Goal: Information Seeking & Learning: Learn about a topic

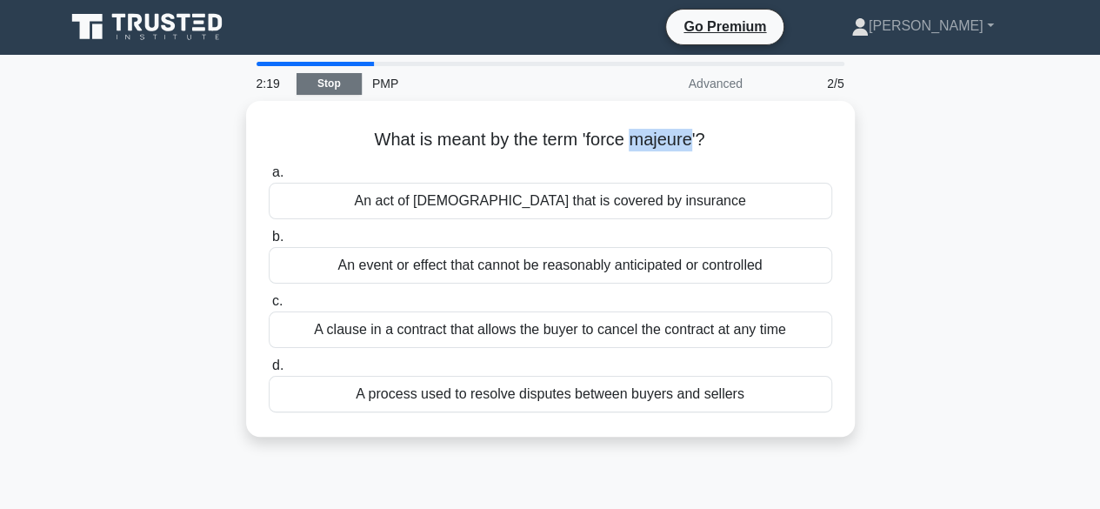
click at [333, 86] on link "Stop" at bounding box center [329, 84] width 65 height 22
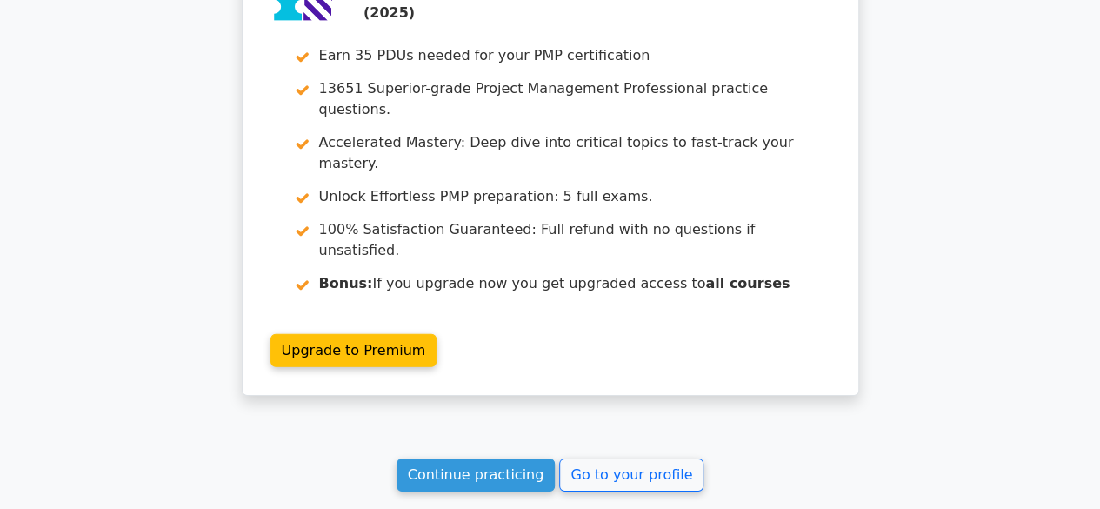
scroll to position [2610, 0]
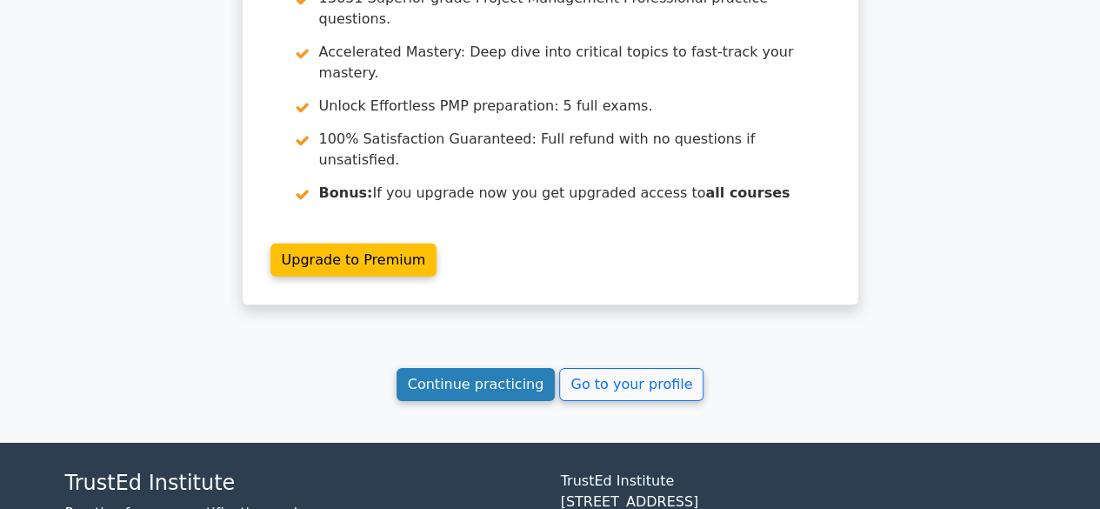
click at [491, 368] on link "Continue practicing" at bounding box center [476, 384] width 159 height 33
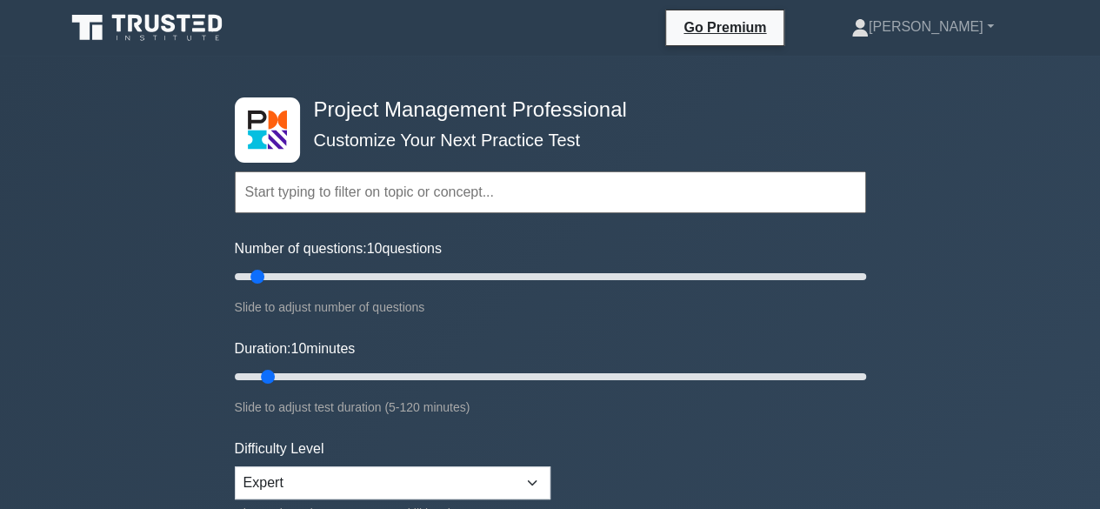
click at [491, 251] on div "Number of questions: 10 questions Slide to adjust number of questions" at bounding box center [550, 277] width 631 height 79
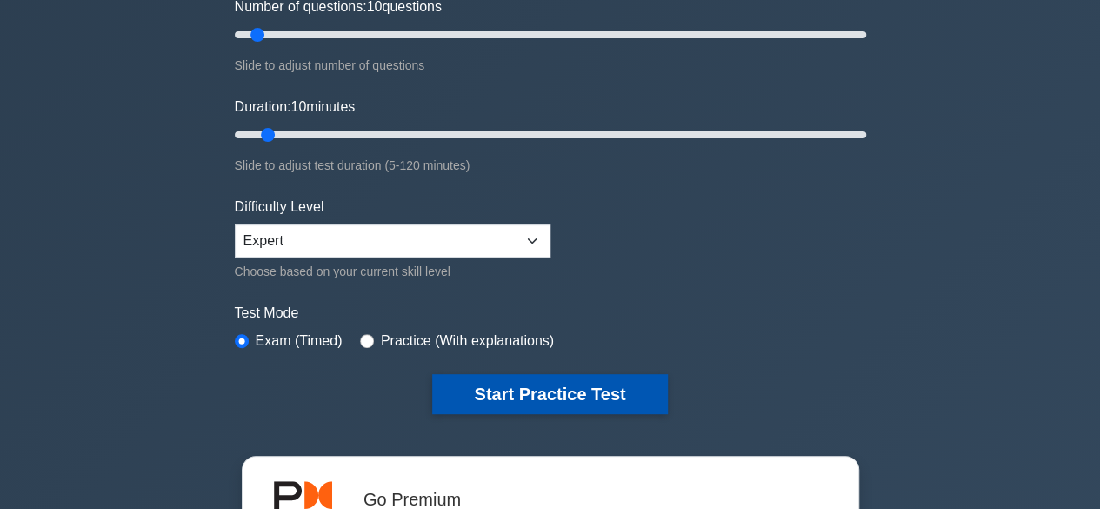
click at [544, 378] on button "Start Practice Test" at bounding box center [549, 394] width 235 height 40
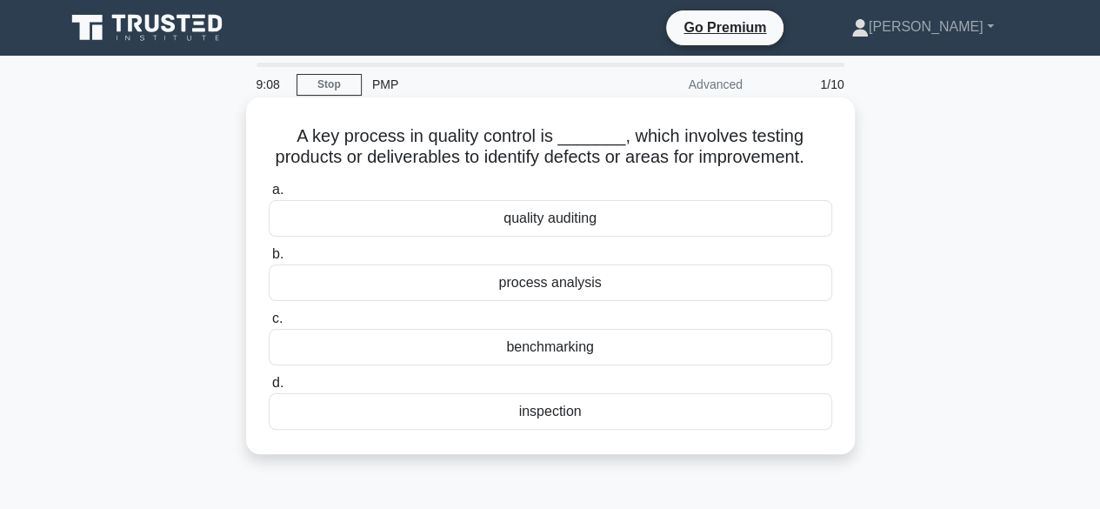
click at [562, 237] on div "quality auditing" at bounding box center [550, 218] width 563 height 37
click at [269, 196] on input "a. quality auditing" at bounding box center [269, 189] width 0 height 11
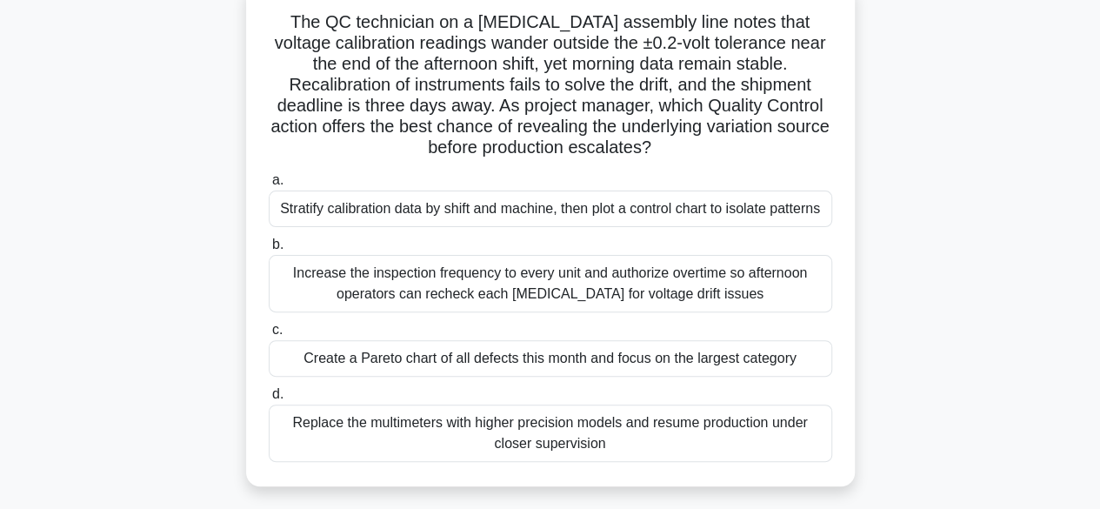
scroll to position [117, 0]
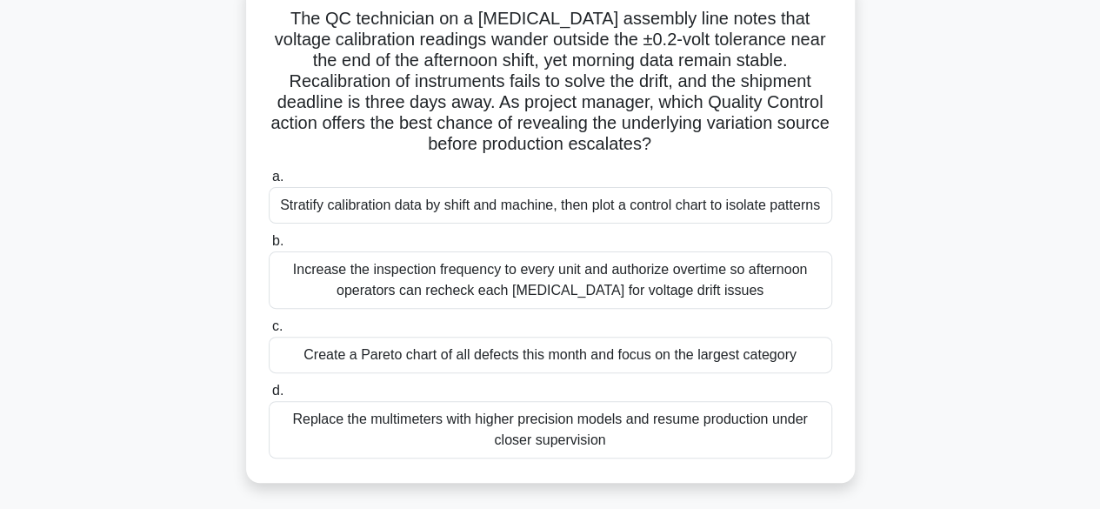
click at [551, 354] on div "Create a Pareto chart of all defects this month and focus on the largest catego…" at bounding box center [550, 355] width 563 height 37
click at [269, 332] on input "c. Create a Pareto chart of all defects this month and focus on the largest cat…" at bounding box center [269, 326] width 0 height 11
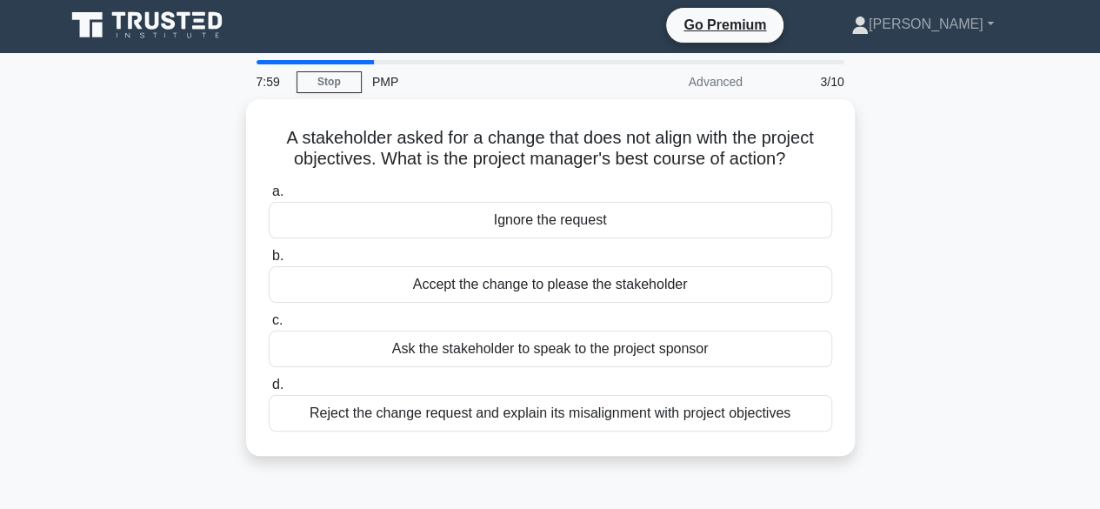
scroll to position [3, 0]
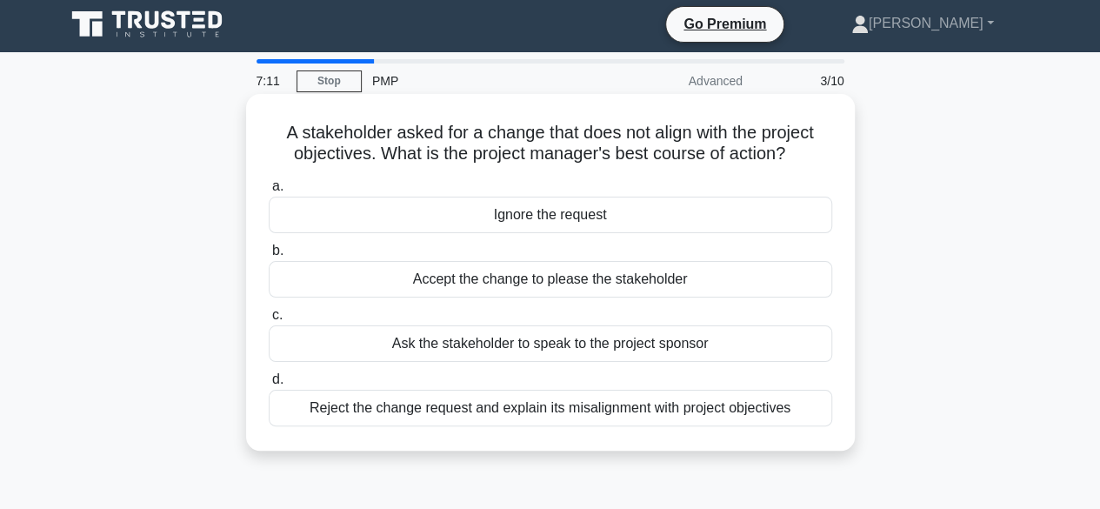
click at [502, 415] on div "Reject the change request and explain its misalignment with project objectives" at bounding box center [550, 408] width 563 height 37
click at [269, 385] on input "d. Reject the change request and explain its misalignment with project objectiv…" at bounding box center [269, 379] width 0 height 11
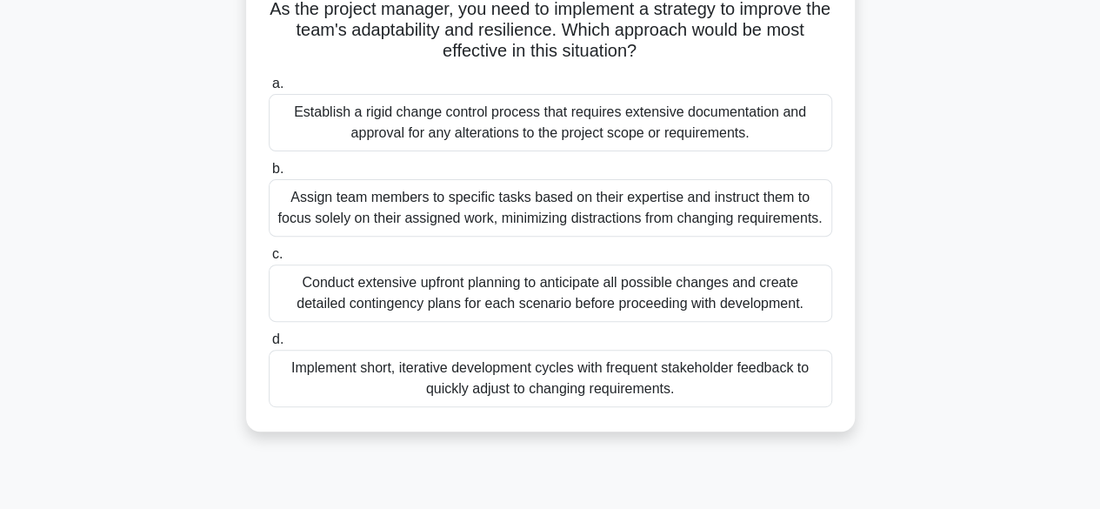
scroll to position [196, 0]
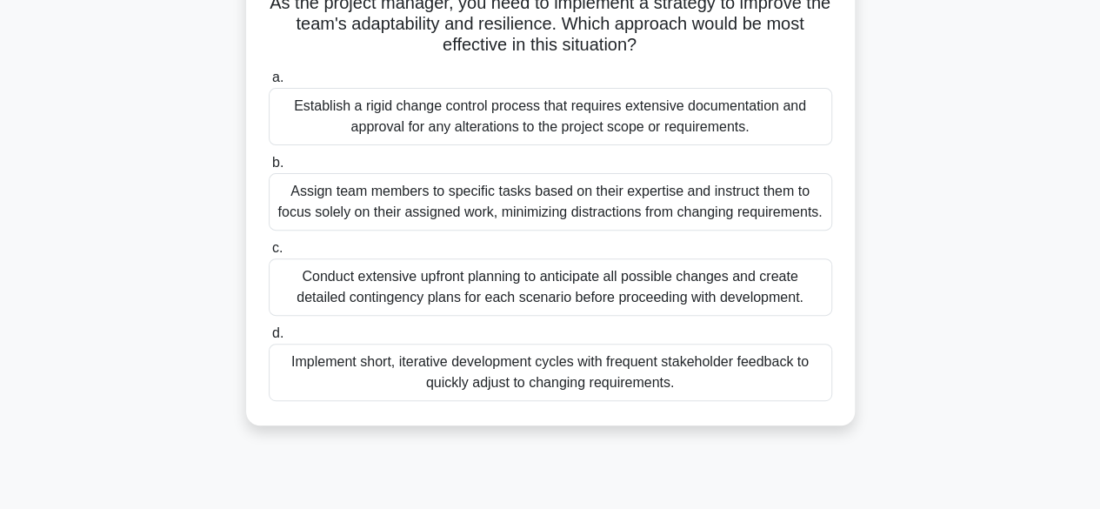
click at [506, 383] on div "Implement short, iterative development cycles with frequent stakeholder feedbac…" at bounding box center [550, 371] width 563 height 57
click at [269, 339] on input "d. Implement short, iterative development cycles with frequent stakeholder feed…" at bounding box center [269, 333] width 0 height 11
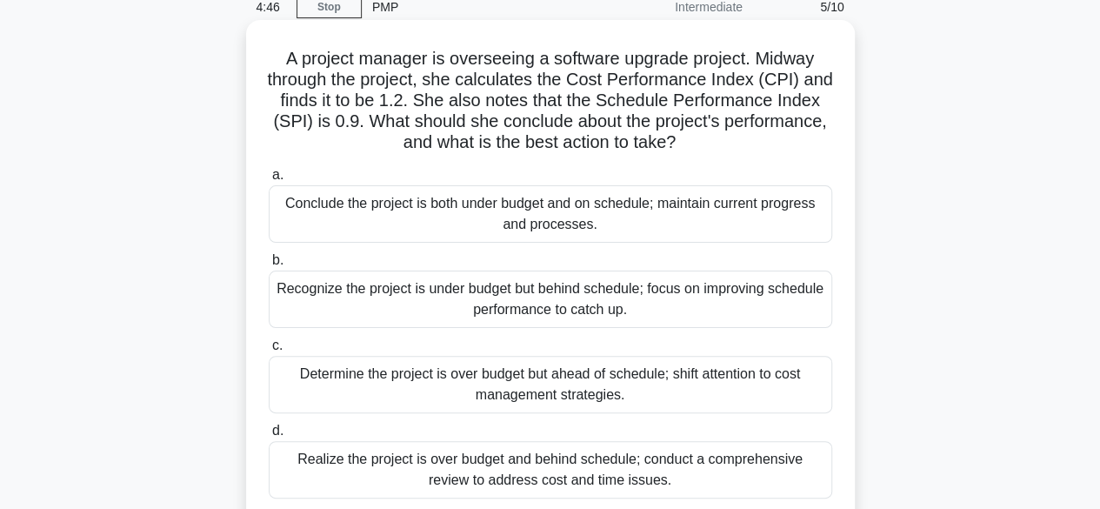
scroll to position [79, 0]
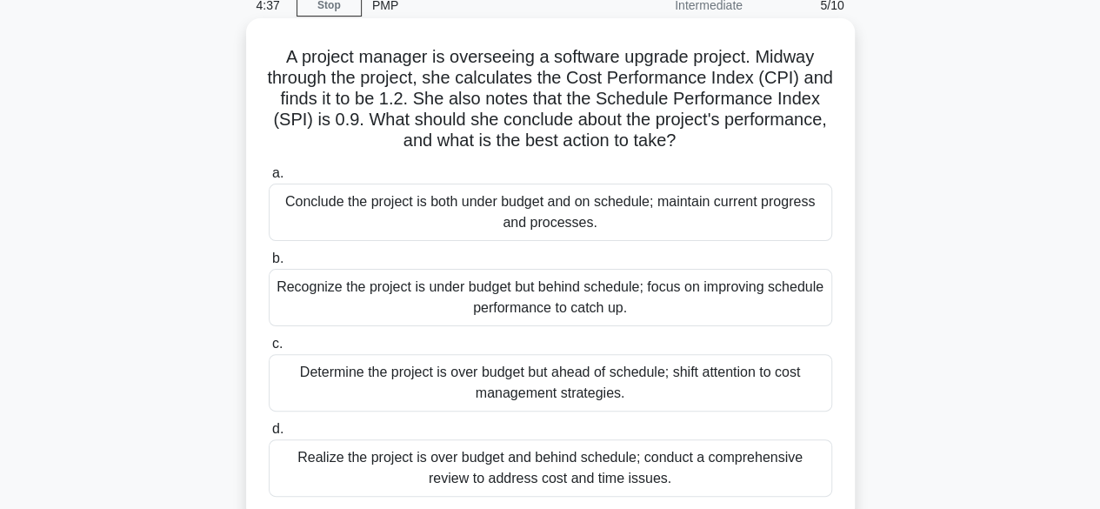
click at [454, 385] on div "Determine the project is over budget but ahead of schedule; shift attention to …" at bounding box center [550, 382] width 563 height 57
click at [269, 350] on input "c. Determine the project is over budget but ahead of schedule; shift attention …" at bounding box center [269, 343] width 0 height 11
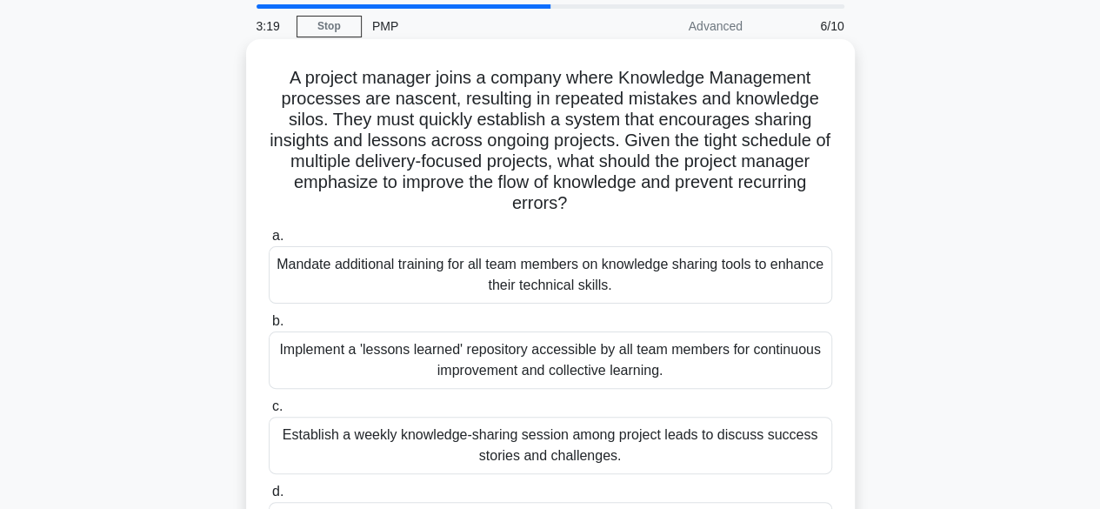
scroll to position [55, 0]
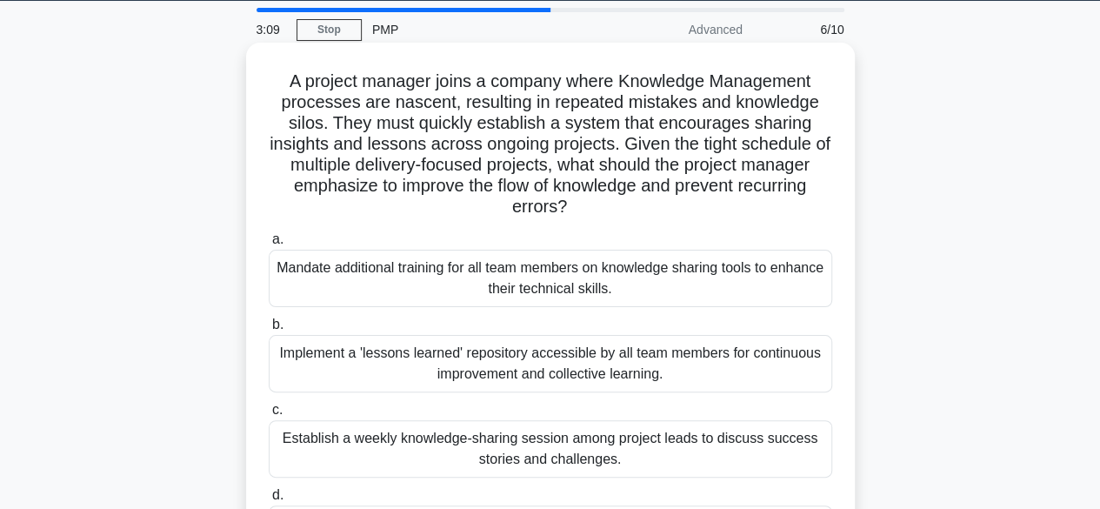
click at [493, 364] on div "Implement a 'lessons learned' repository accessible by all team members for con…" at bounding box center [550, 363] width 563 height 57
click at [269, 330] on input "b. Implement a 'lessons learned' repository accessible by all team members for …" at bounding box center [269, 324] width 0 height 11
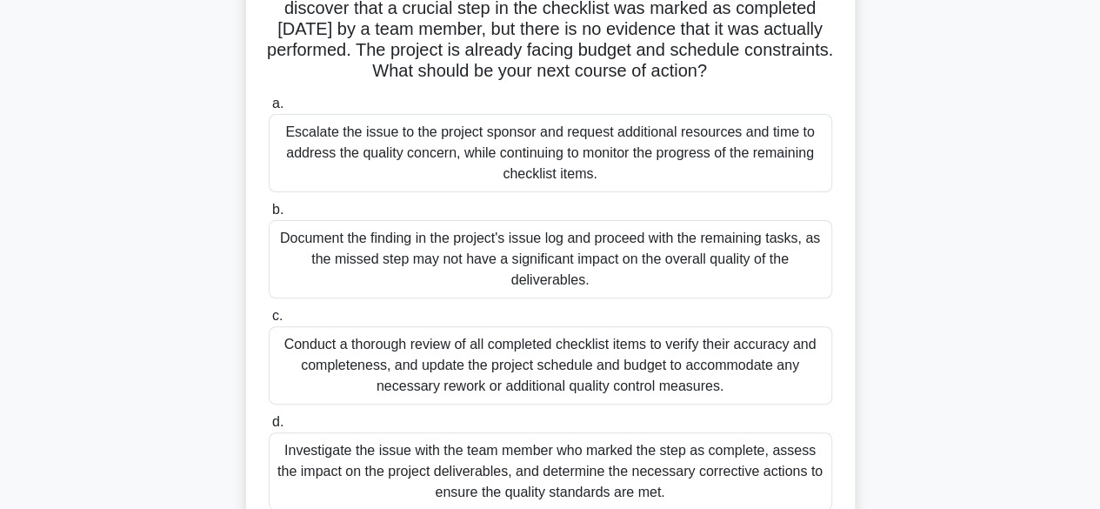
scroll to position [169, 0]
click at [402, 357] on div "Conduct a thorough review of all completed checklist items to verify their accu…" at bounding box center [550, 366] width 563 height 78
click at [269, 323] on input "c. Conduct a thorough review of all completed checklist items to verify their a…" at bounding box center [269, 316] width 0 height 11
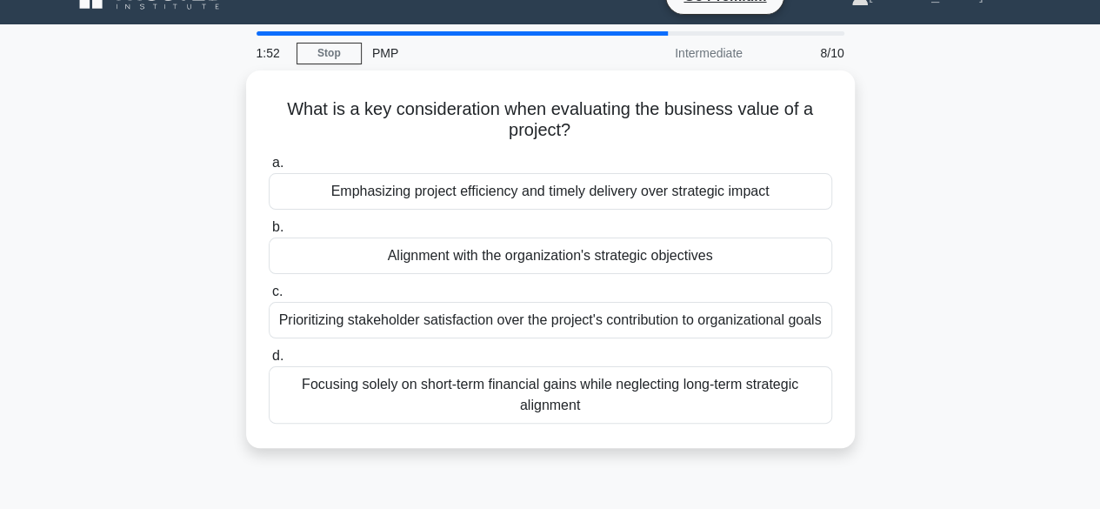
scroll to position [0, 0]
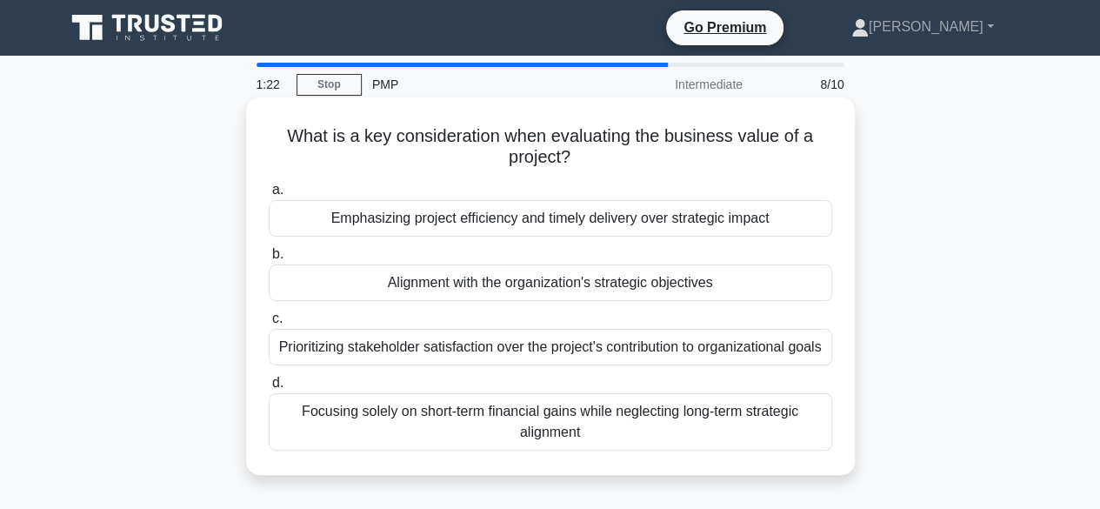
click at [557, 293] on div "Alignment with the organization's strategic objectives" at bounding box center [550, 282] width 563 height 37
click at [269, 260] on input "b. Alignment with the organization's strategic objectives" at bounding box center [269, 254] width 0 height 11
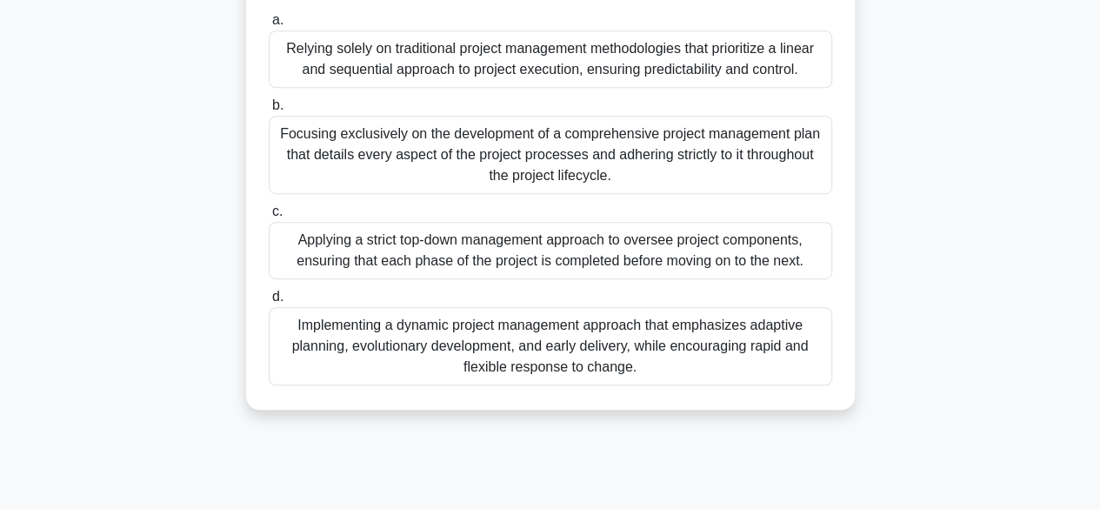
scroll to position [400, 0]
click at [483, 349] on div "Implementing a dynamic project management approach that emphasizes adaptive pla…" at bounding box center [550, 345] width 563 height 78
click at [269, 302] on input "d. Implementing a dynamic project management approach that emphasizes adaptive …" at bounding box center [269, 295] width 0 height 11
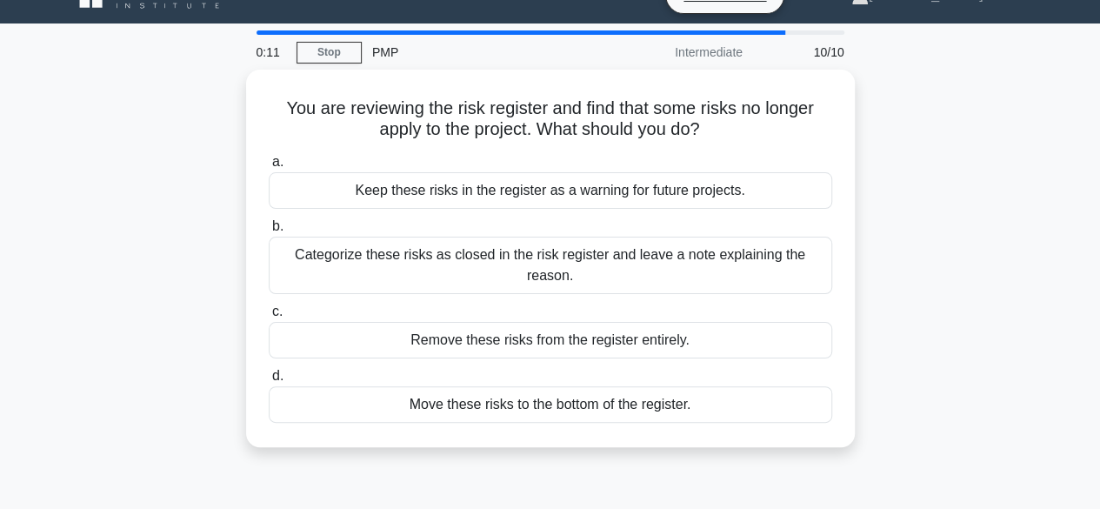
scroll to position [0, 0]
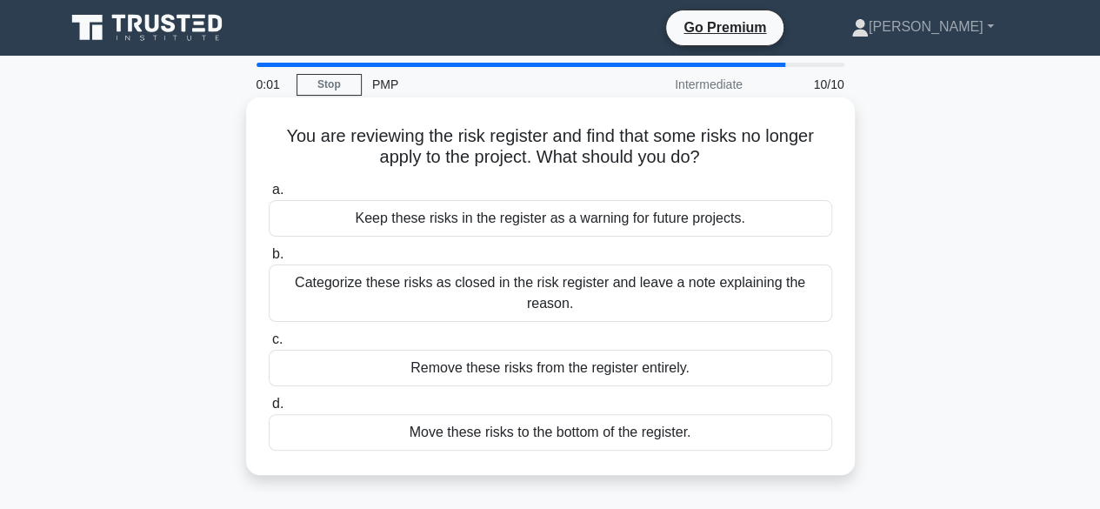
click at [457, 230] on div "Keep these risks in the register as a warning for future projects." at bounding box center [550, 218] width 563 height 37
click at [269, 196] on input "a. Keep these risks in the register as a warning for future projects." at bounding box center [269, 189] width 0 height 11
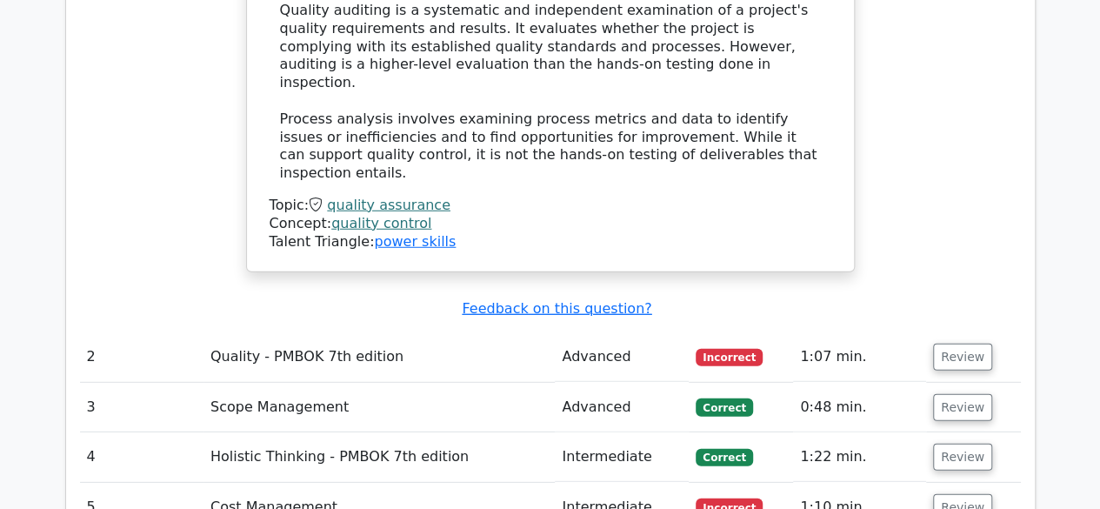
scroll to position [2281, 0]
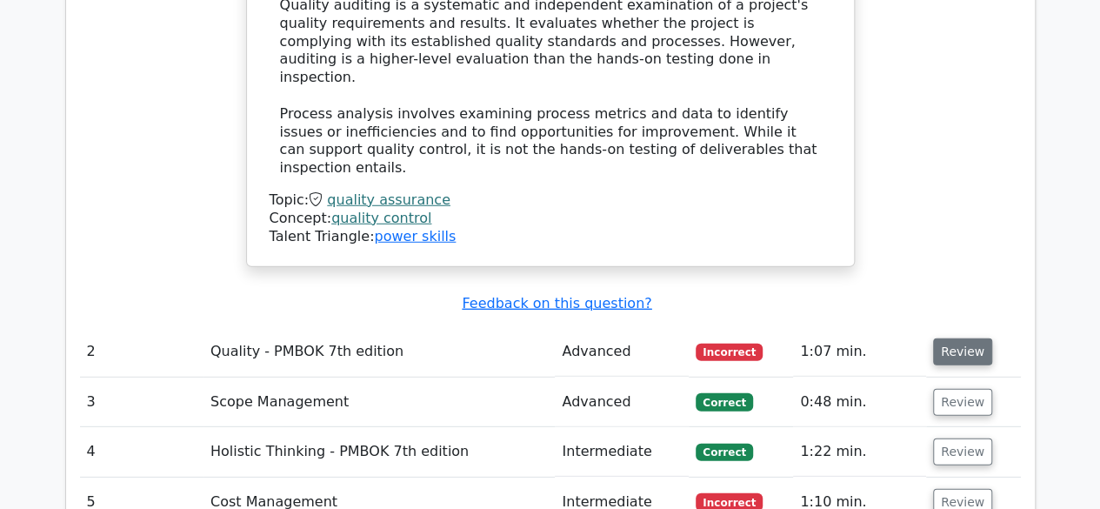
click at [946, 338] on button "Review" at bounding box center [962, 351] width 59 height 27
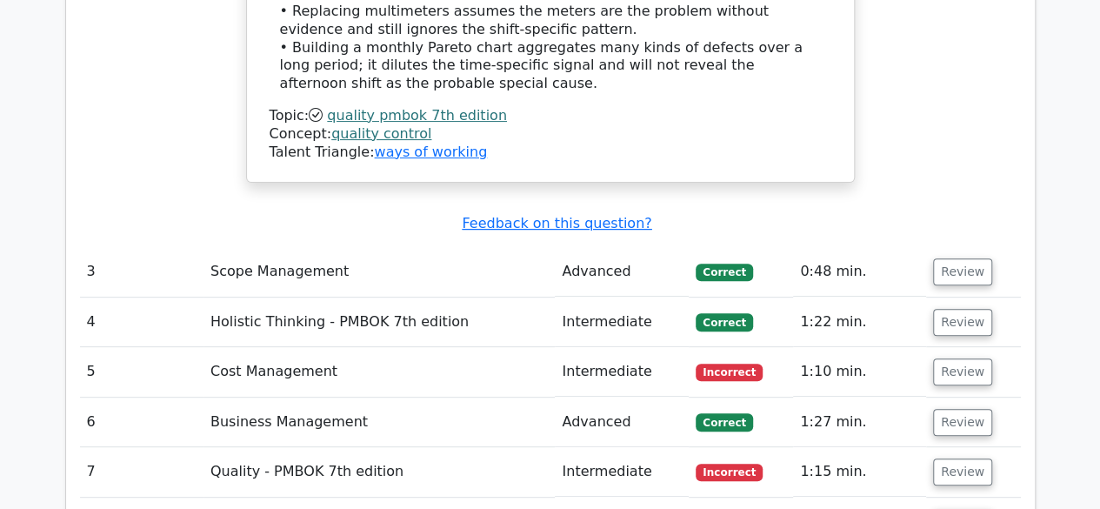
scroll to position [3477, 0]
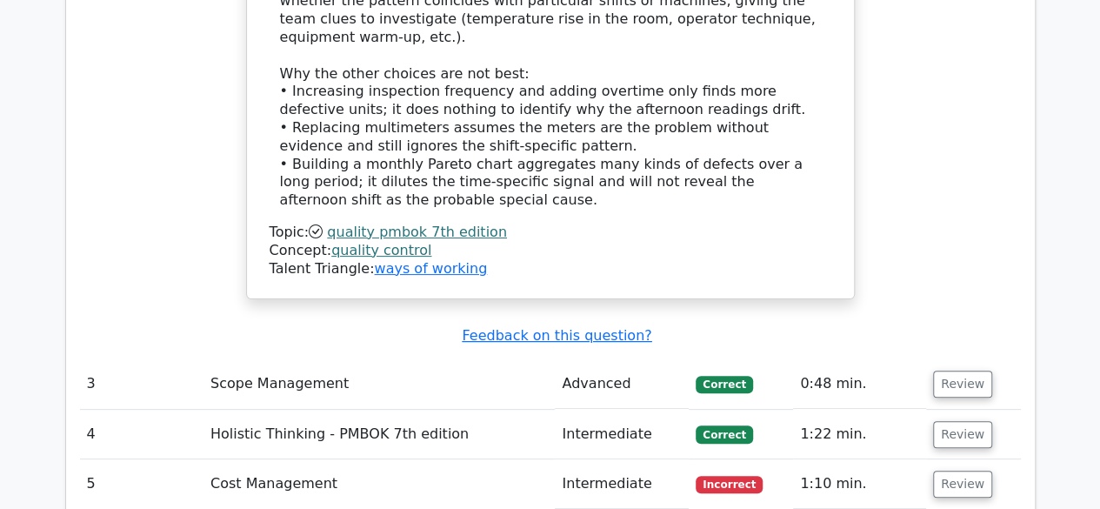
scroll to position [3345, 0]
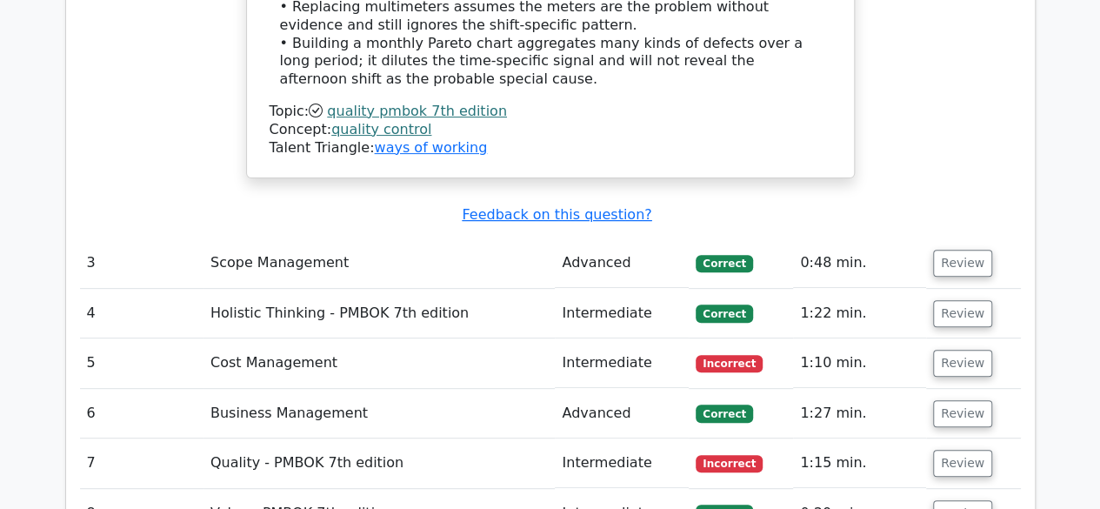
scroll to position [3479, 0]
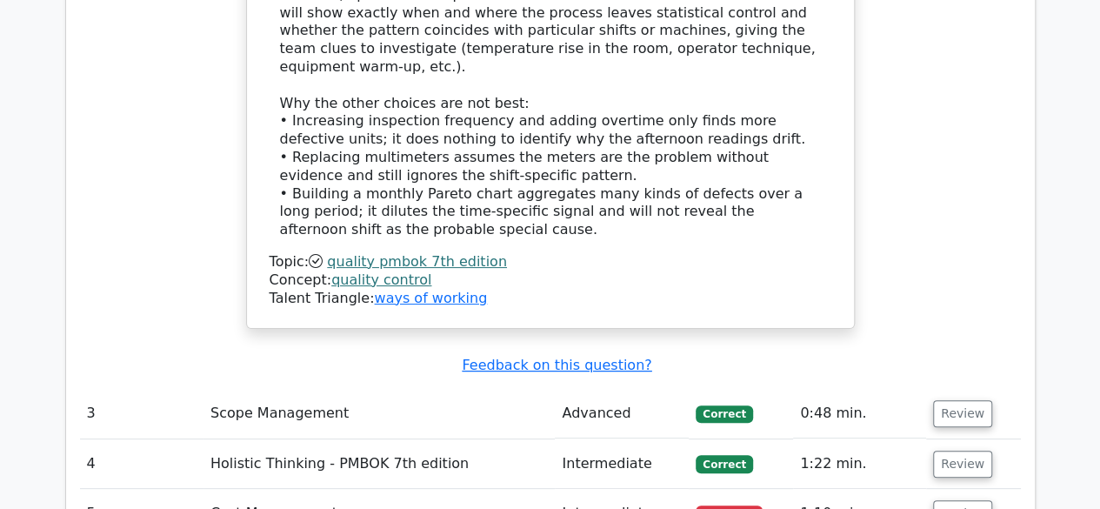
scroll to position [3338, 0]
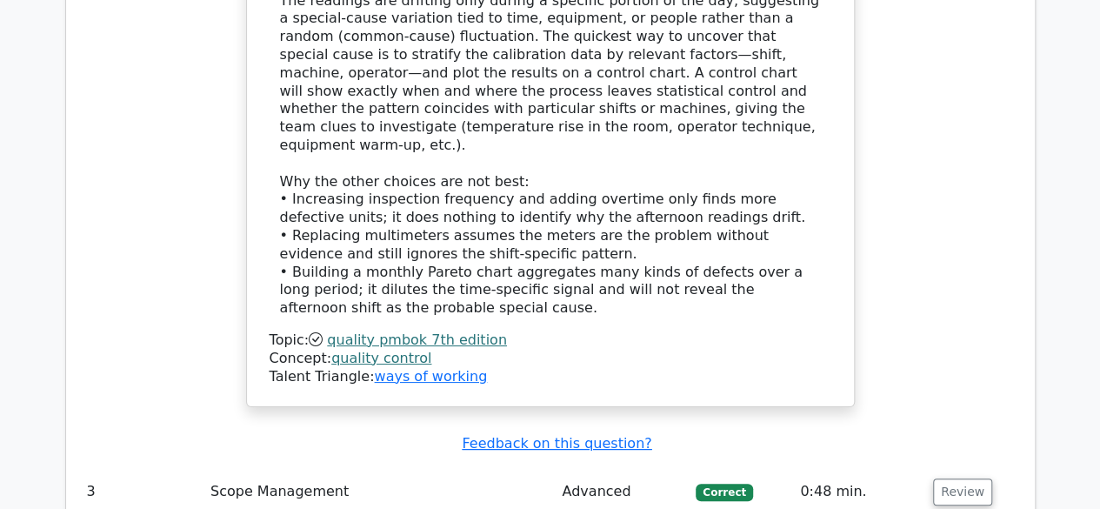
scroll to position [3257, 0]
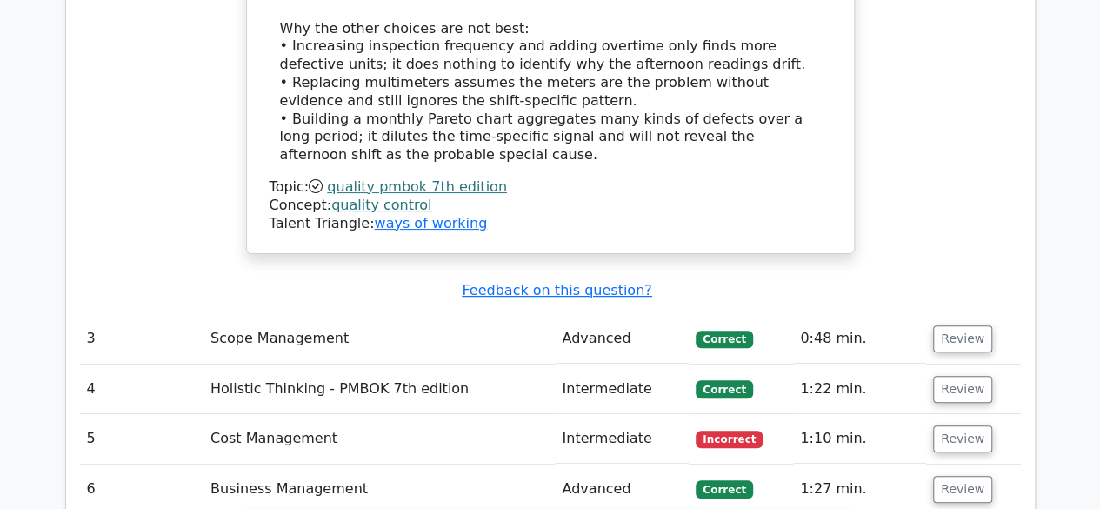
scroll to position [3250, 0]
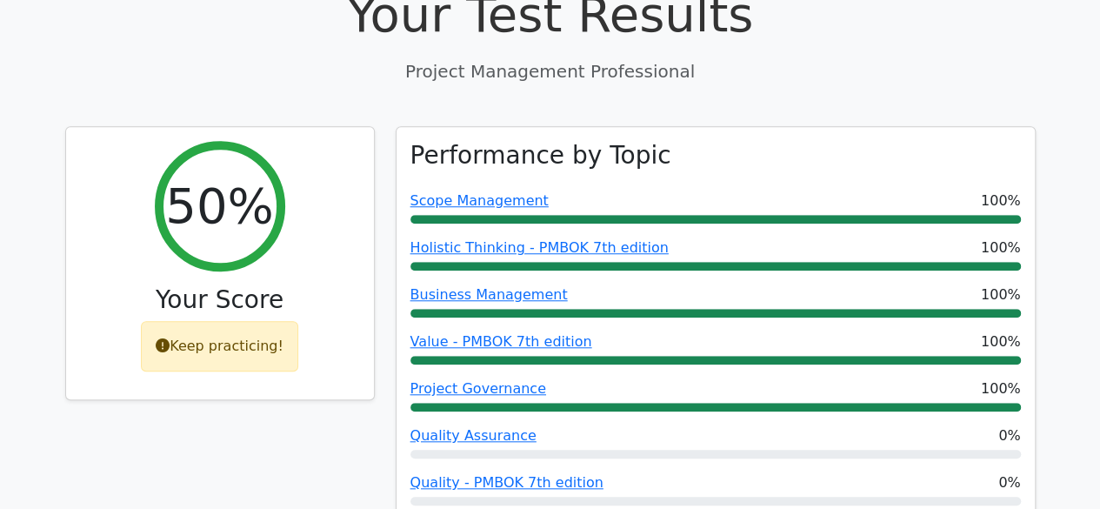
scroll to position [603, 0]
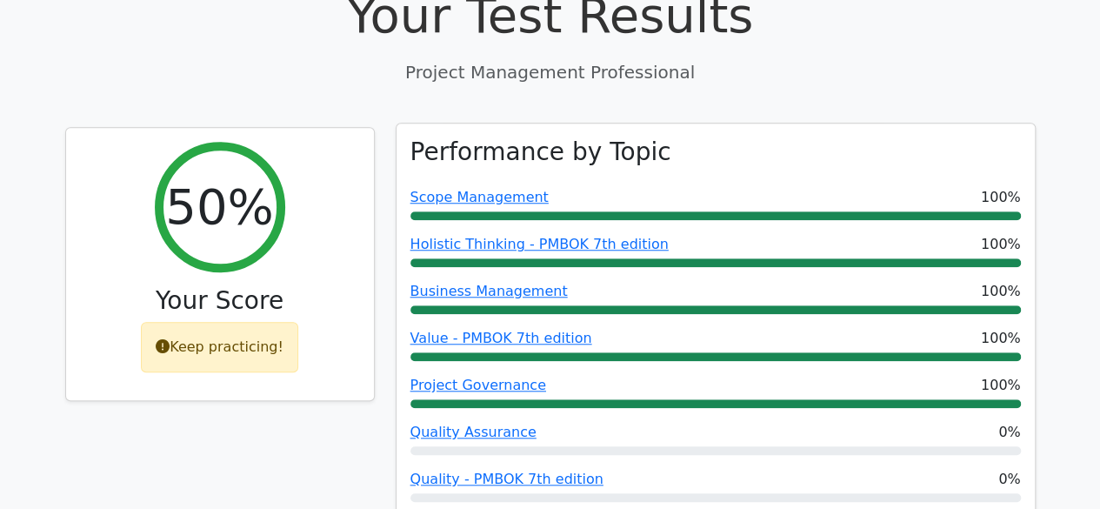
click at [566, 281] on div "Business Management 100%" at bounding box center [715, 291] width 610 height 21
